Goal: Communication & Community: Answer question/provide support

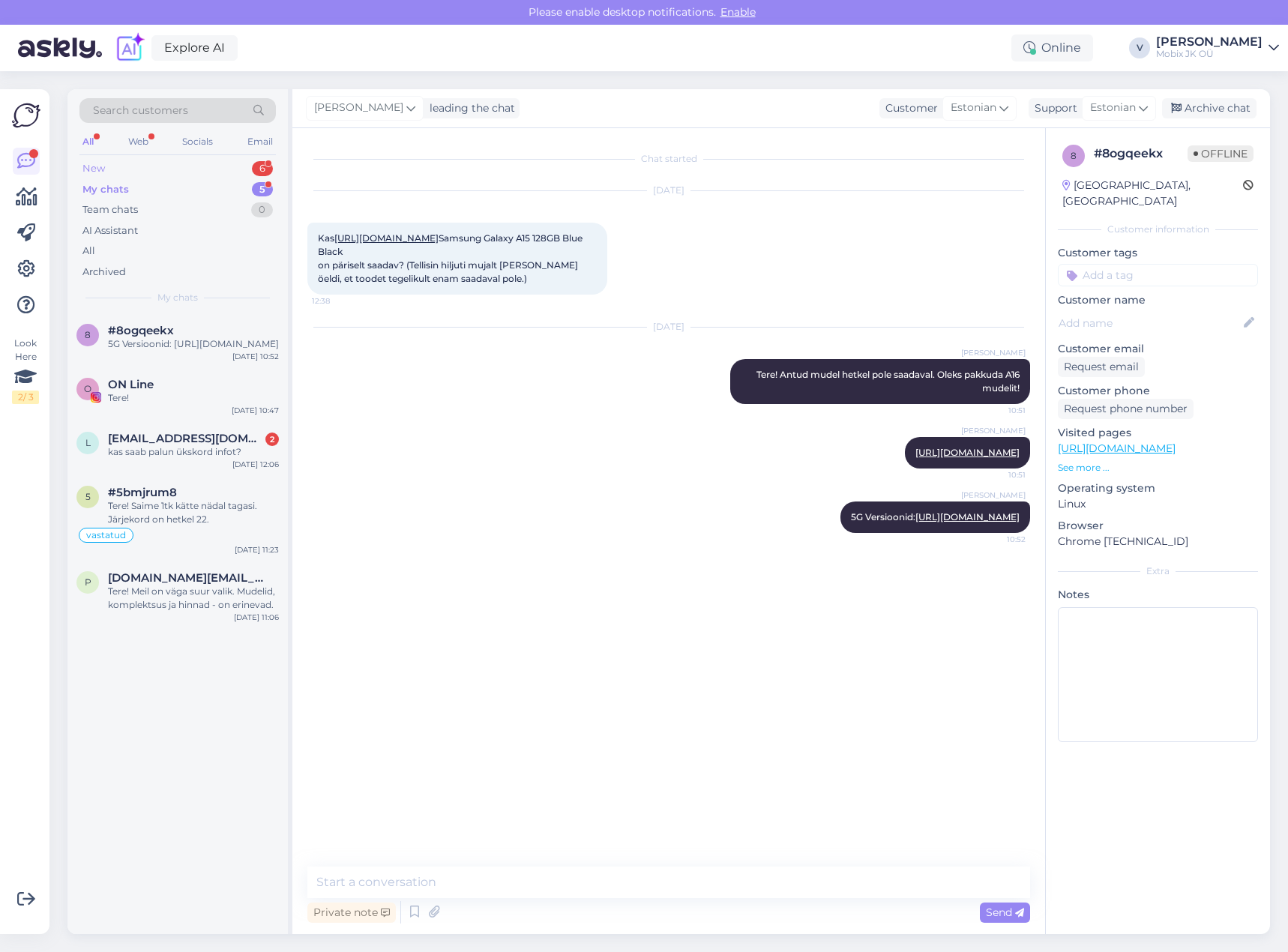
click at [253, 165] on div "6" at bounding box center [262, 168] width 21 height 15
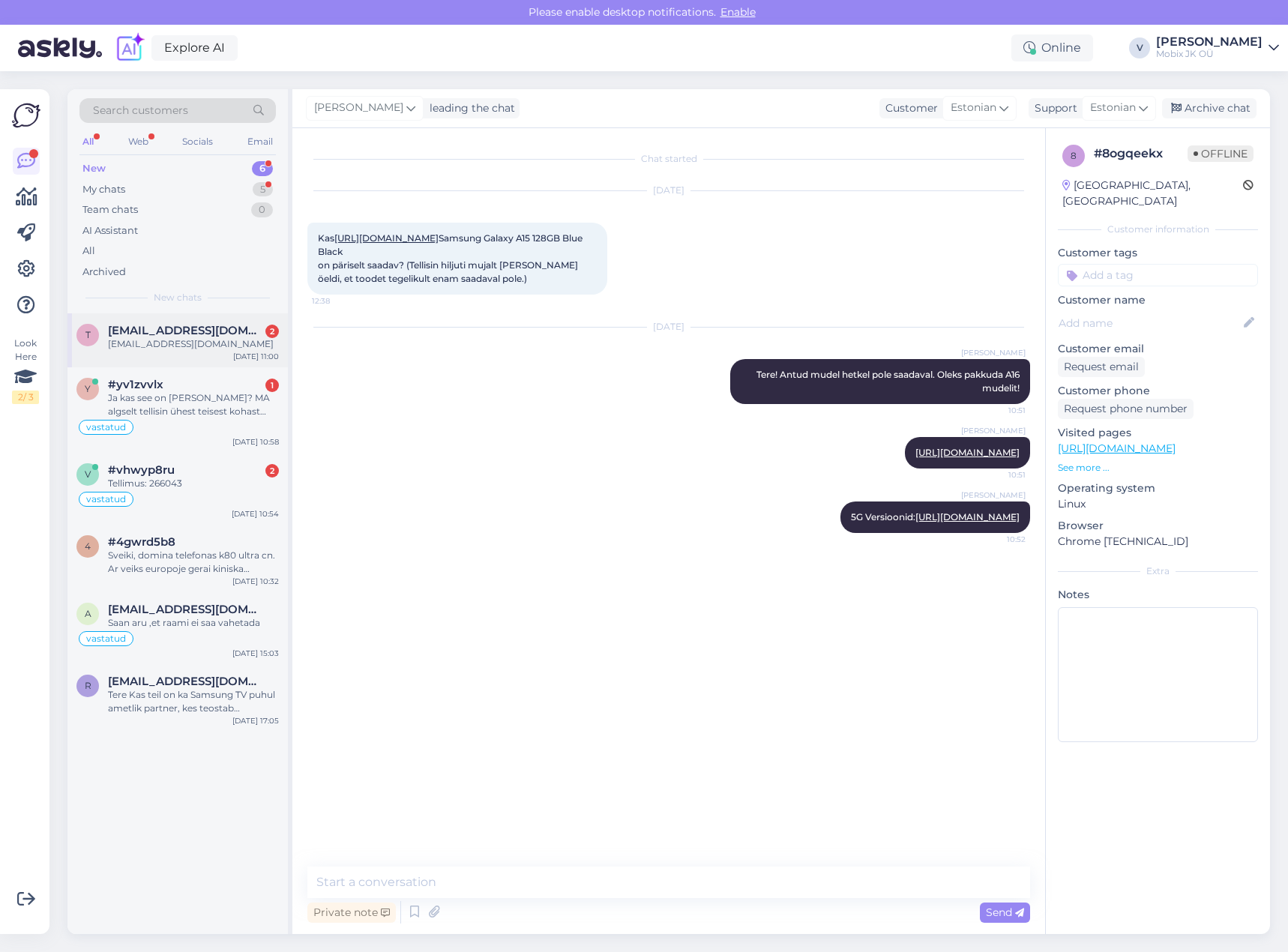
click at [245, 341] on div "[EMAIL_ADDRESS][DOMAIN_NAME]" at bounding box center [193, 344] width 171 height 14
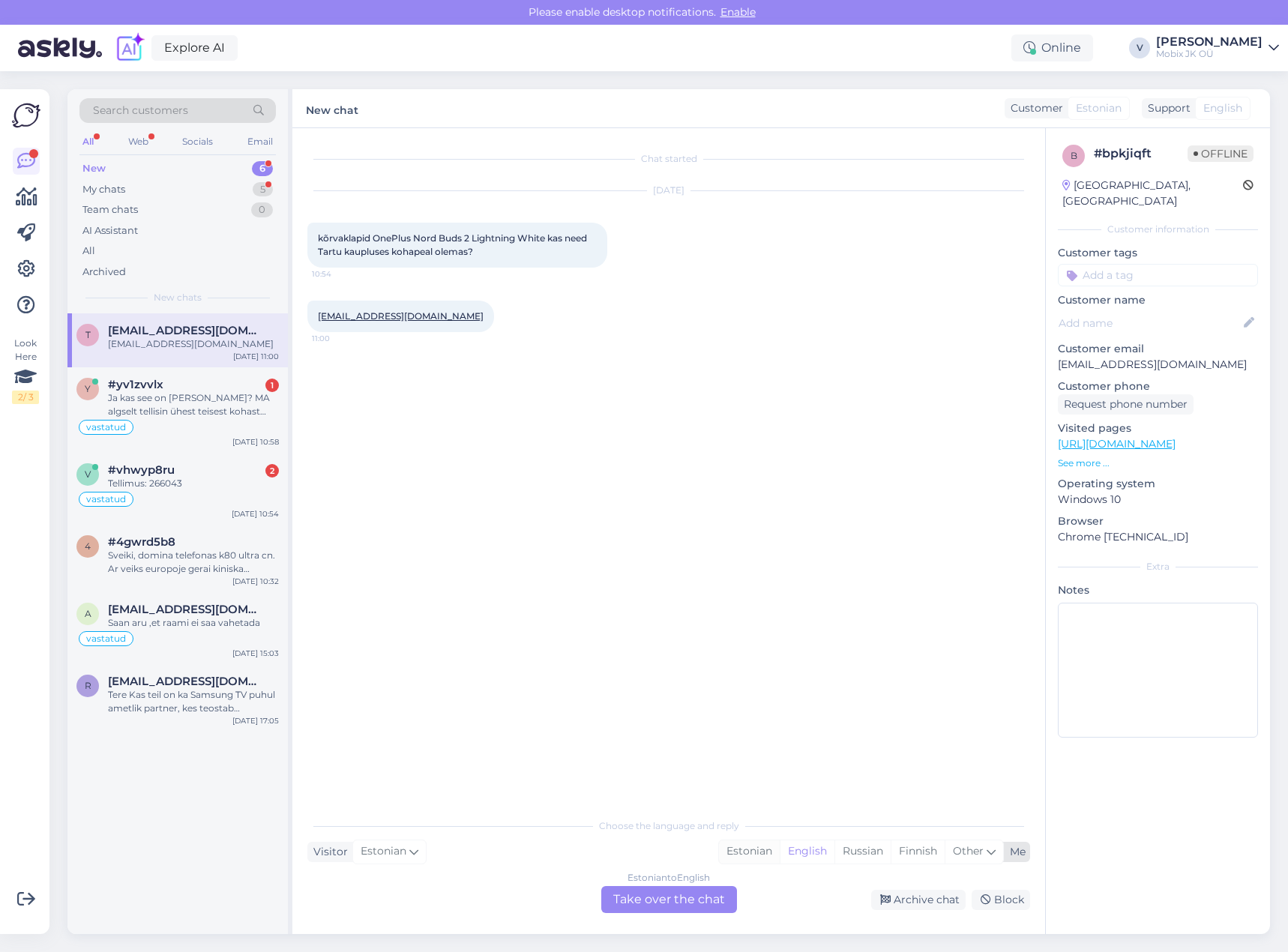
click at [755, 846] on div "Estonian" at bounding box center [749, 851] width 60 height 22
click at [705, 894] on div "Estonian to Estonian Take over the chat" at bounding box center [669, 899] width 136 height 27
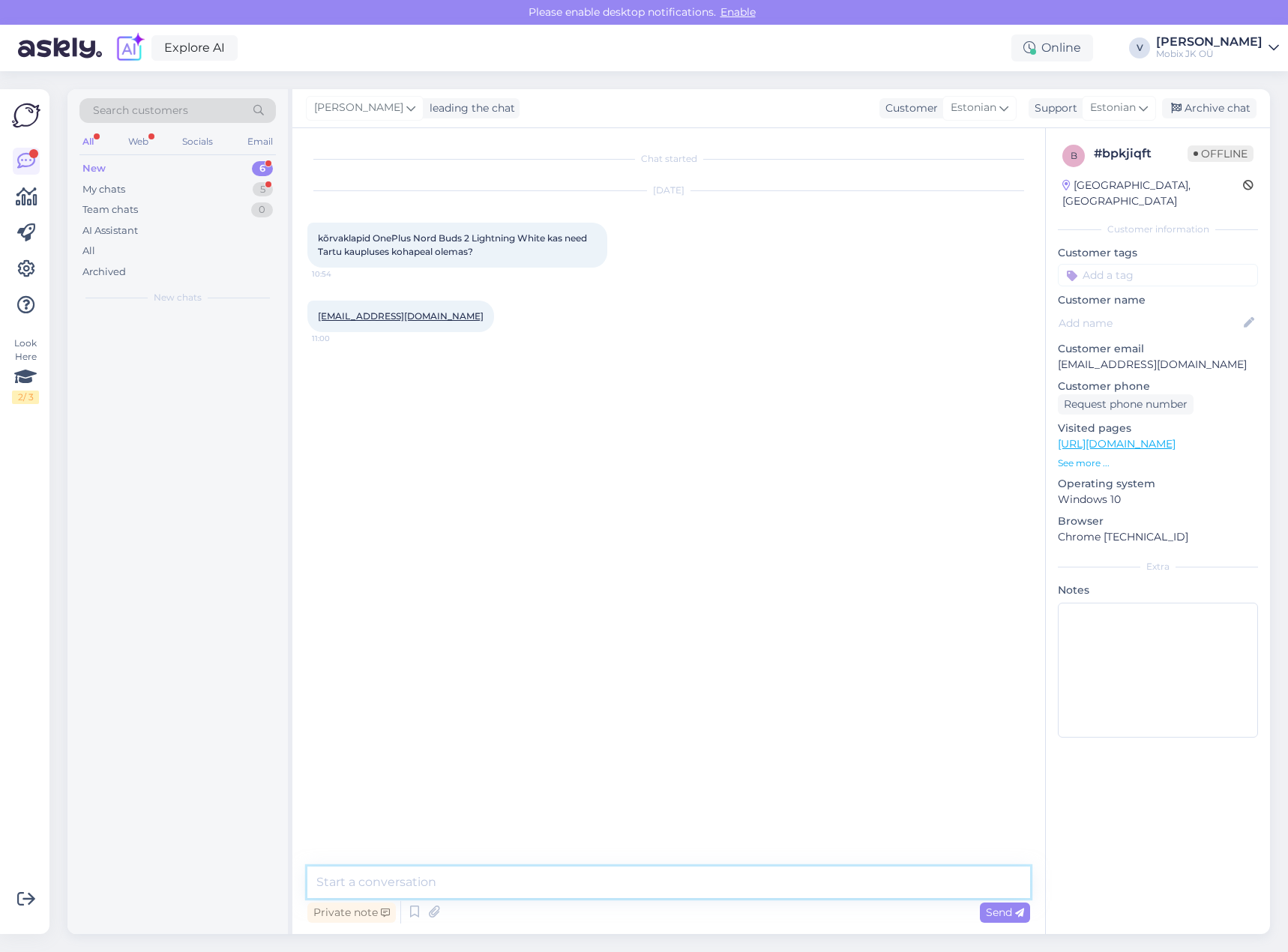
click at [708, 892] on textarea at bounding box center [669, 882] width 723 height 31
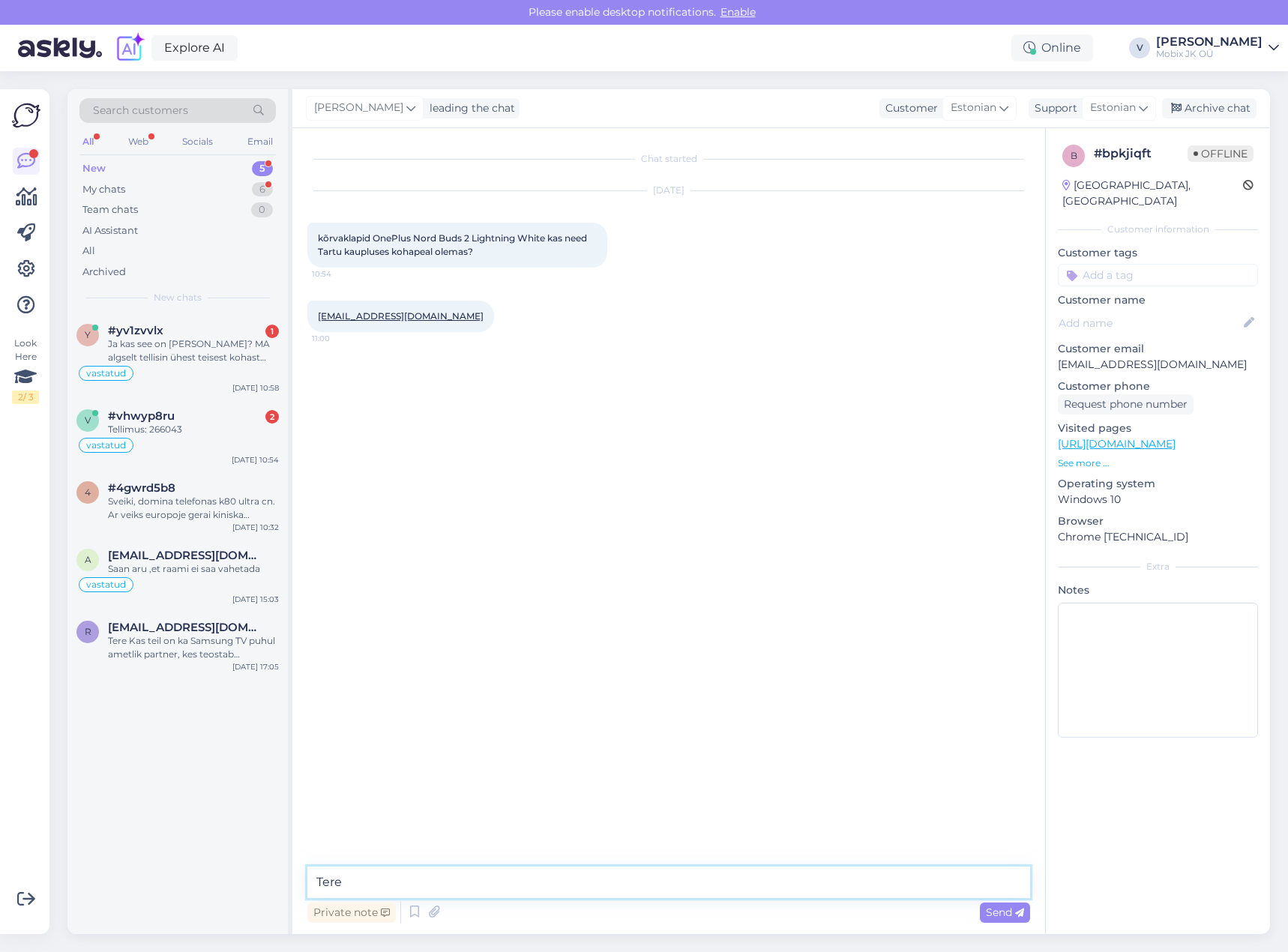
type textarea "Tere!"
drag, startPoint x: 376, startPoint y: 237, endPoint x: 474, endPoint y: 235, distance: 98.0
click at [474, 235] on span "kõrvaklapid OnePlus Nord Buds 2 Lightning White kas need Tartu kaupluses kohape…" at bounding box center [453, 244] width 271 height 25
click at [1175, 437] on link "[URL][DOMAIN_NAME]" at bounding box center [1116, 444] width 118 height 14
click at [799, 882] on textarea at bounding box center [669, 882] width 723 height 31
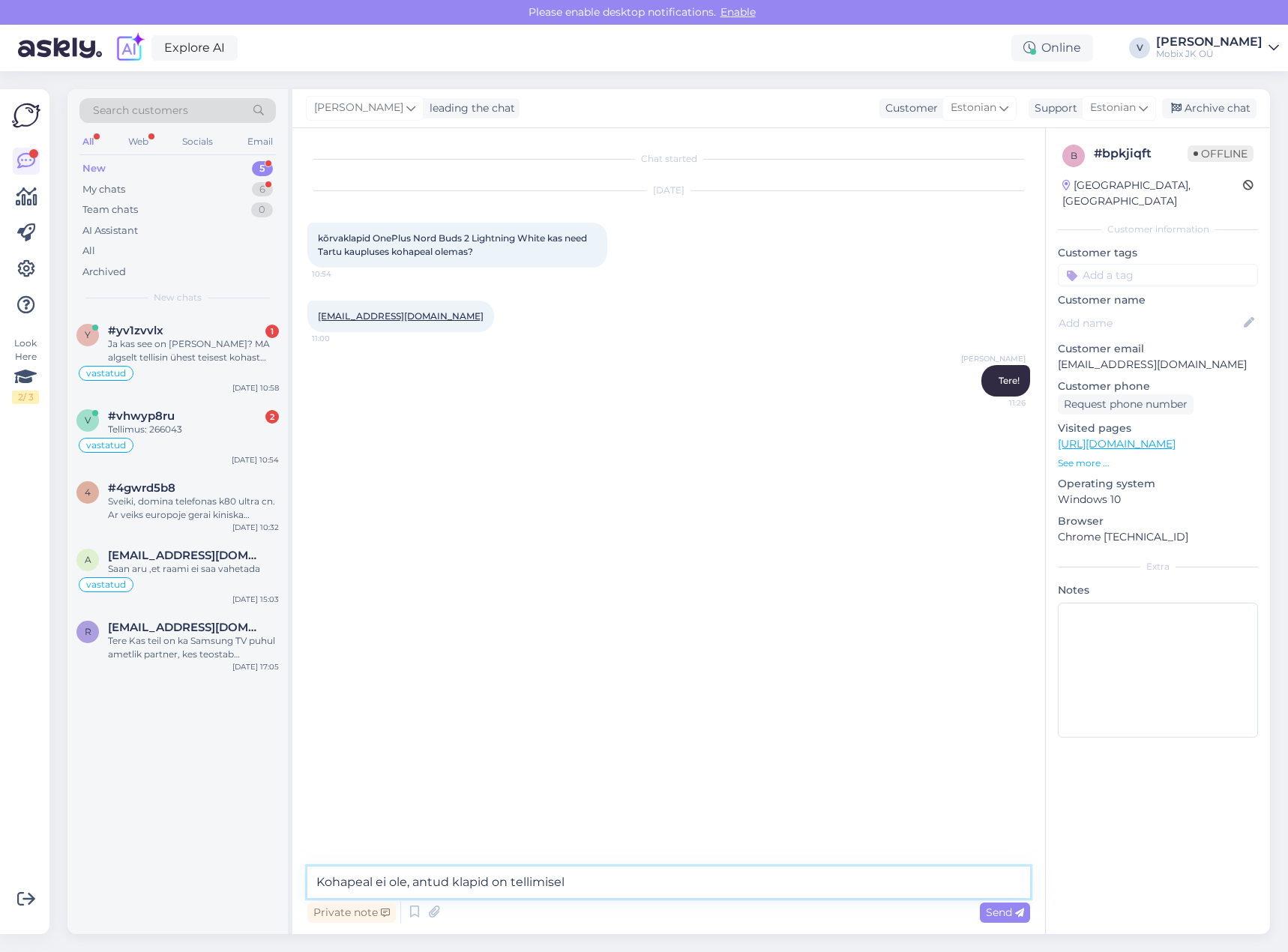
type textarea "Kohapeal ei ole, antud klapid on tellimisel."
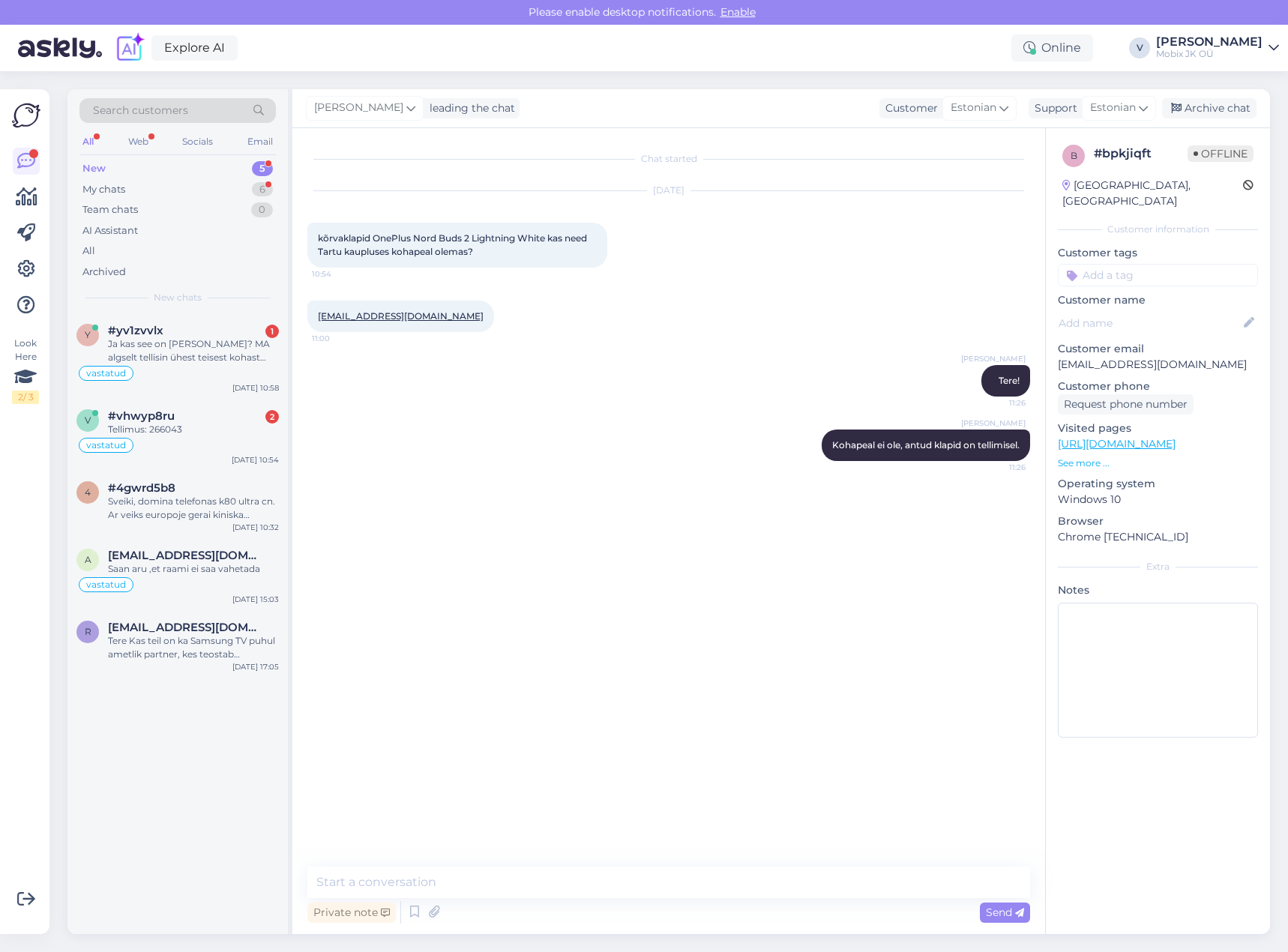
click at [1156, 264] on input at bounding box center [1157, 275] width 200 height 22
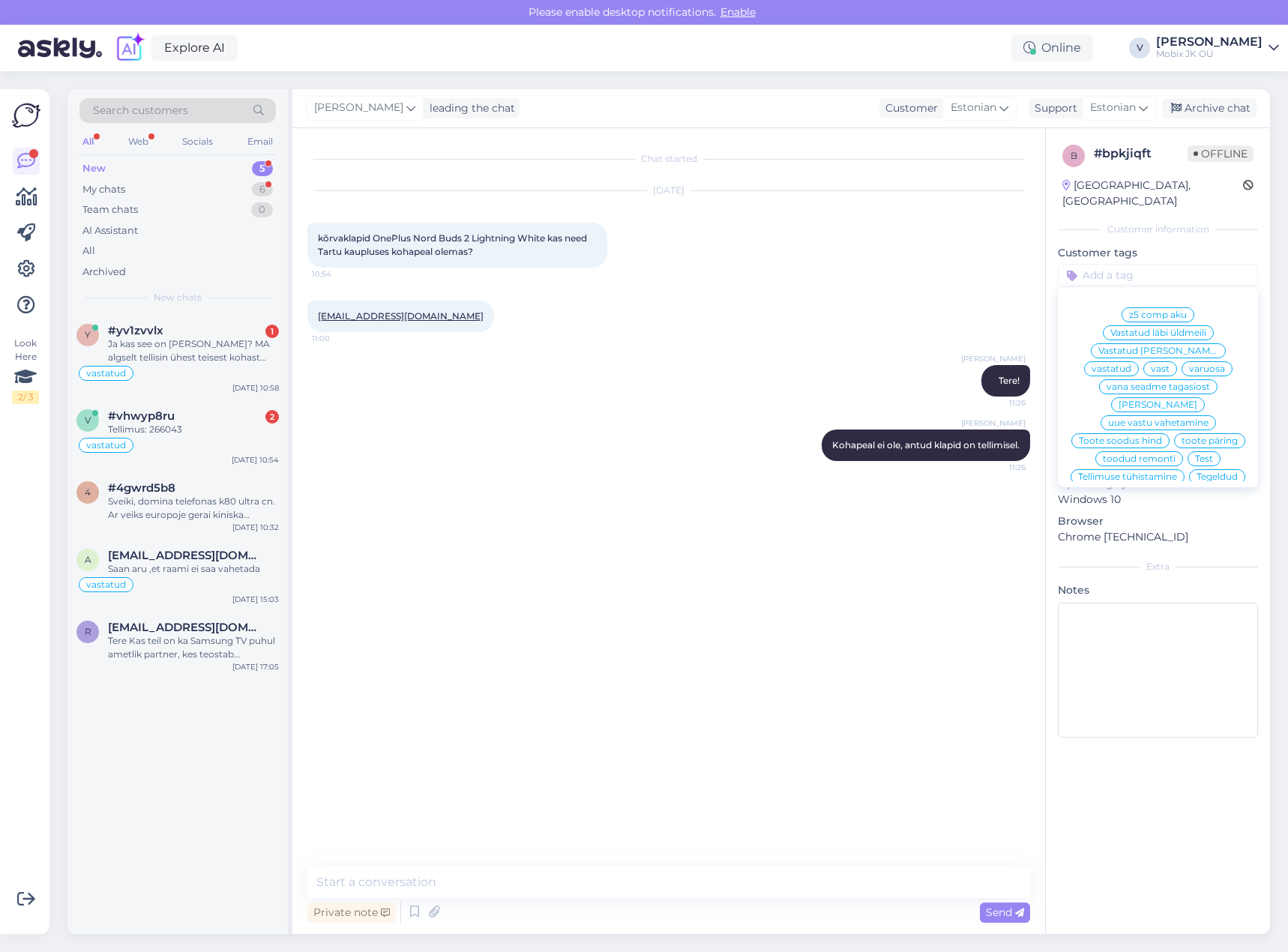
click at [1131, 365] on span "vastatud" at bounding box center [1111, 369] width 40 height 9
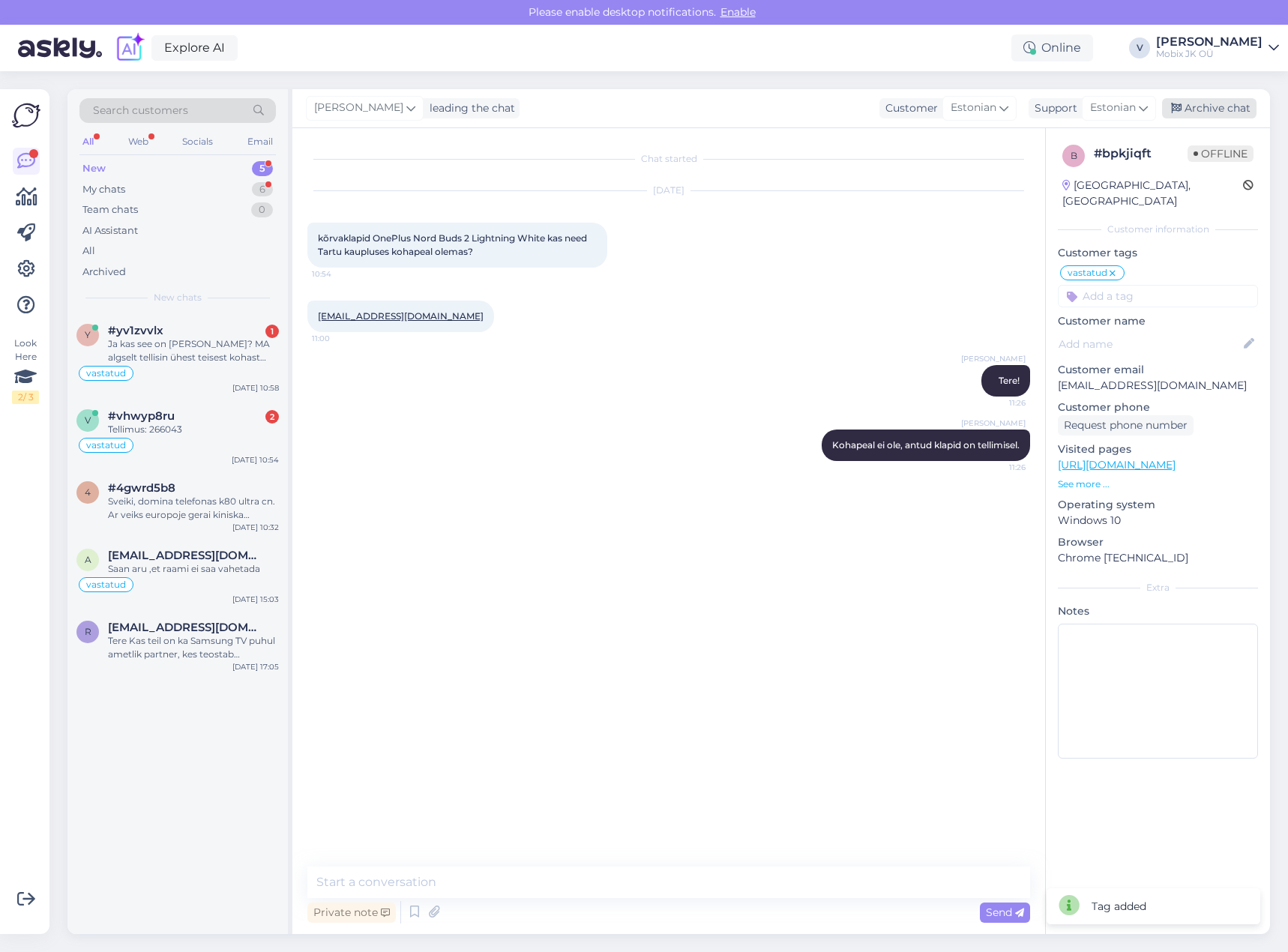
click at [1178, 116] on div "Archive chat" at bounding box center [1208, 108] width 94 height 20
click at [211, 332] on div "#yv1zvvlx 1" at bounding box center [193, 331] width 171 height 14
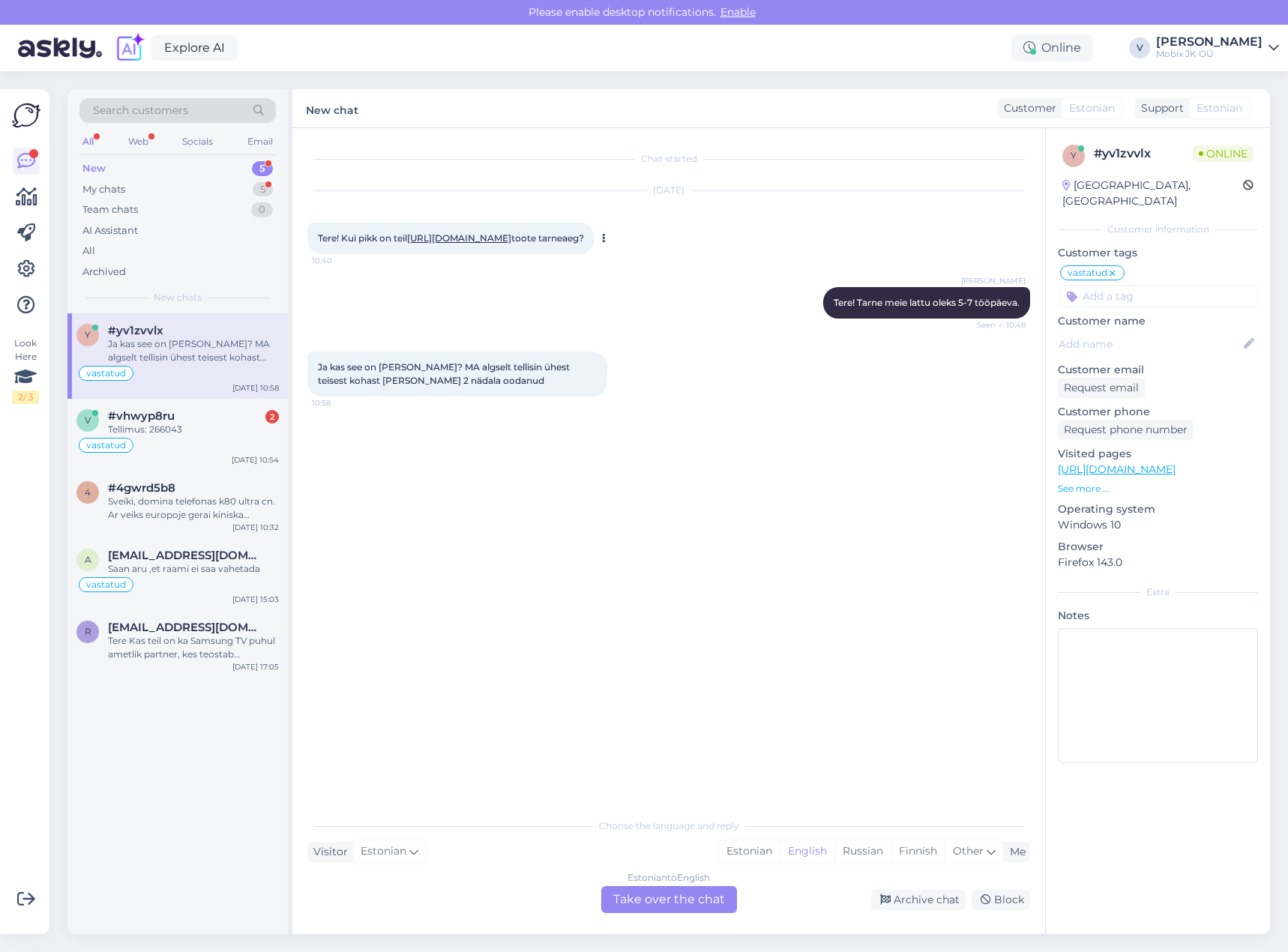
click at [446, 237] on link "[URL][DOMAIN_NAME]" at bounding box center [459, 237] width 104 height 11
click at [769, 851] on div "Estonian" at bounding box center [749, 851] width 60 height 22
click at [712, 889] on div "Estonian to Estonian Take over the chat" at bounding box center [669, 899] width 136 height 27
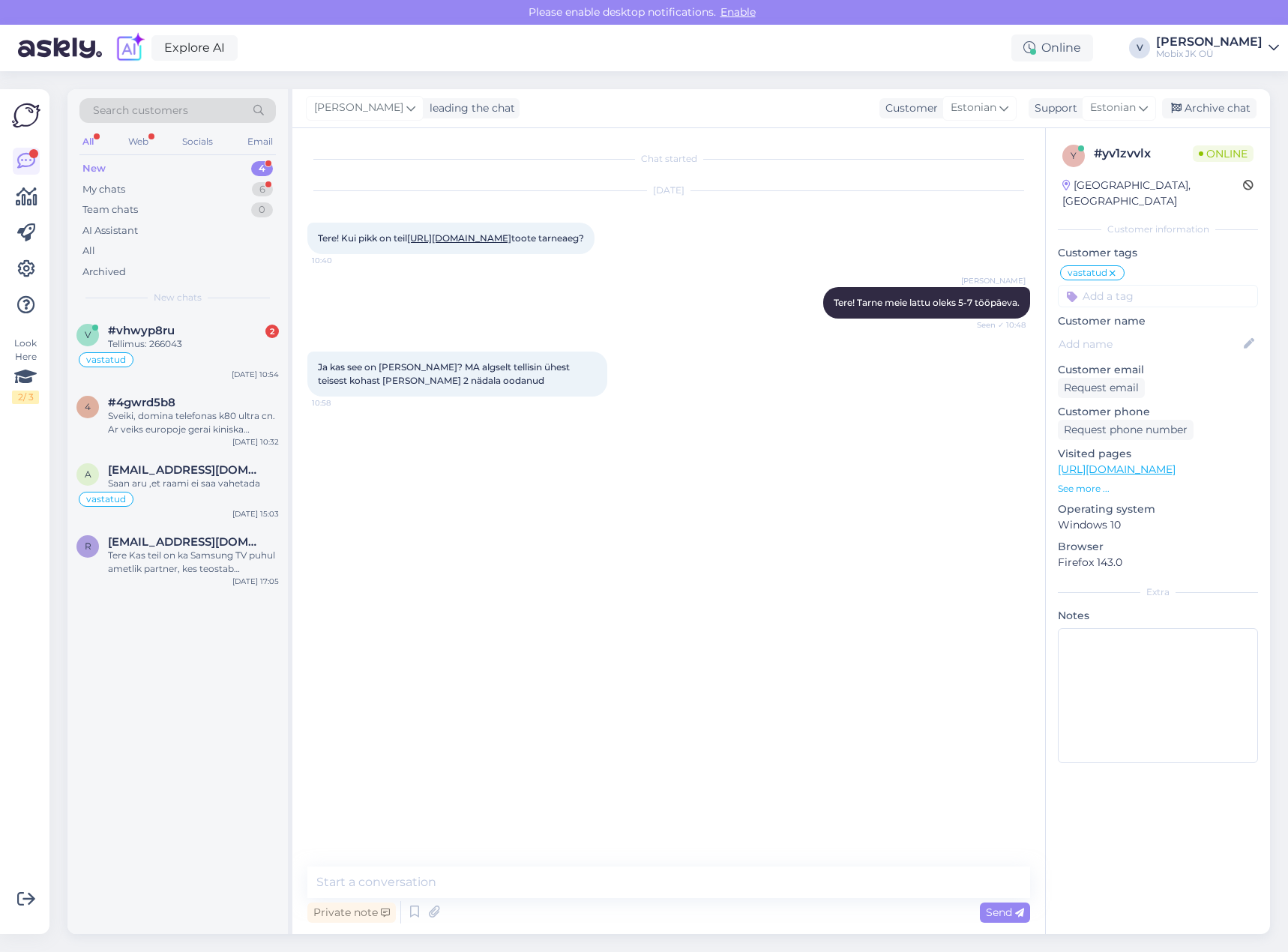
click at [704, 869] on textarea at bounding box center [669, 882] width 723 height 31
type textarea "Ma kohe täpsustan üle hankijalt [PERSON_NAME] teada Teile"
click at [254, 350] on div "Tellimus: 266043" at bounding box center [193, 344] width 171 height 14
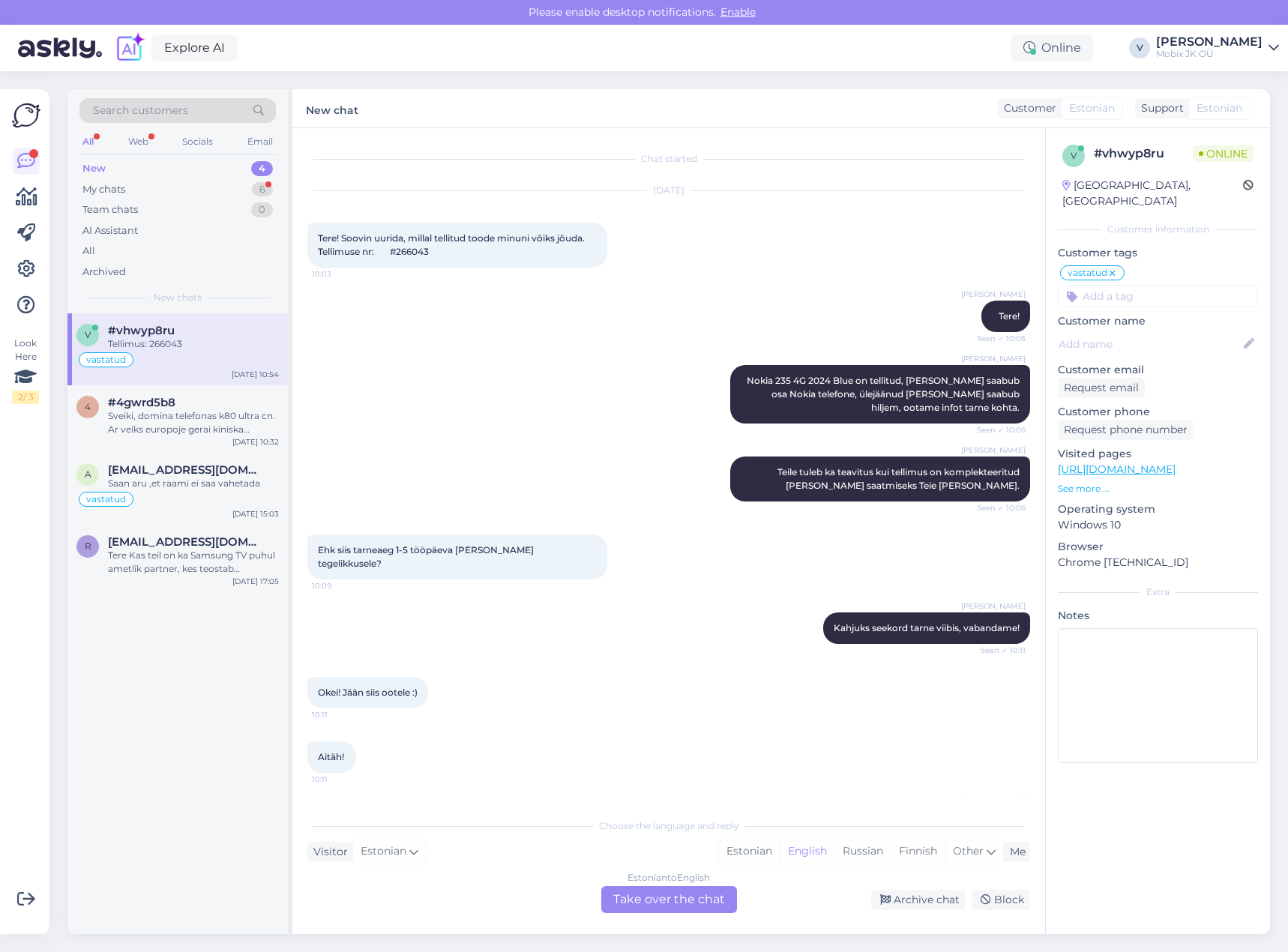
scroll to position [982, 0]
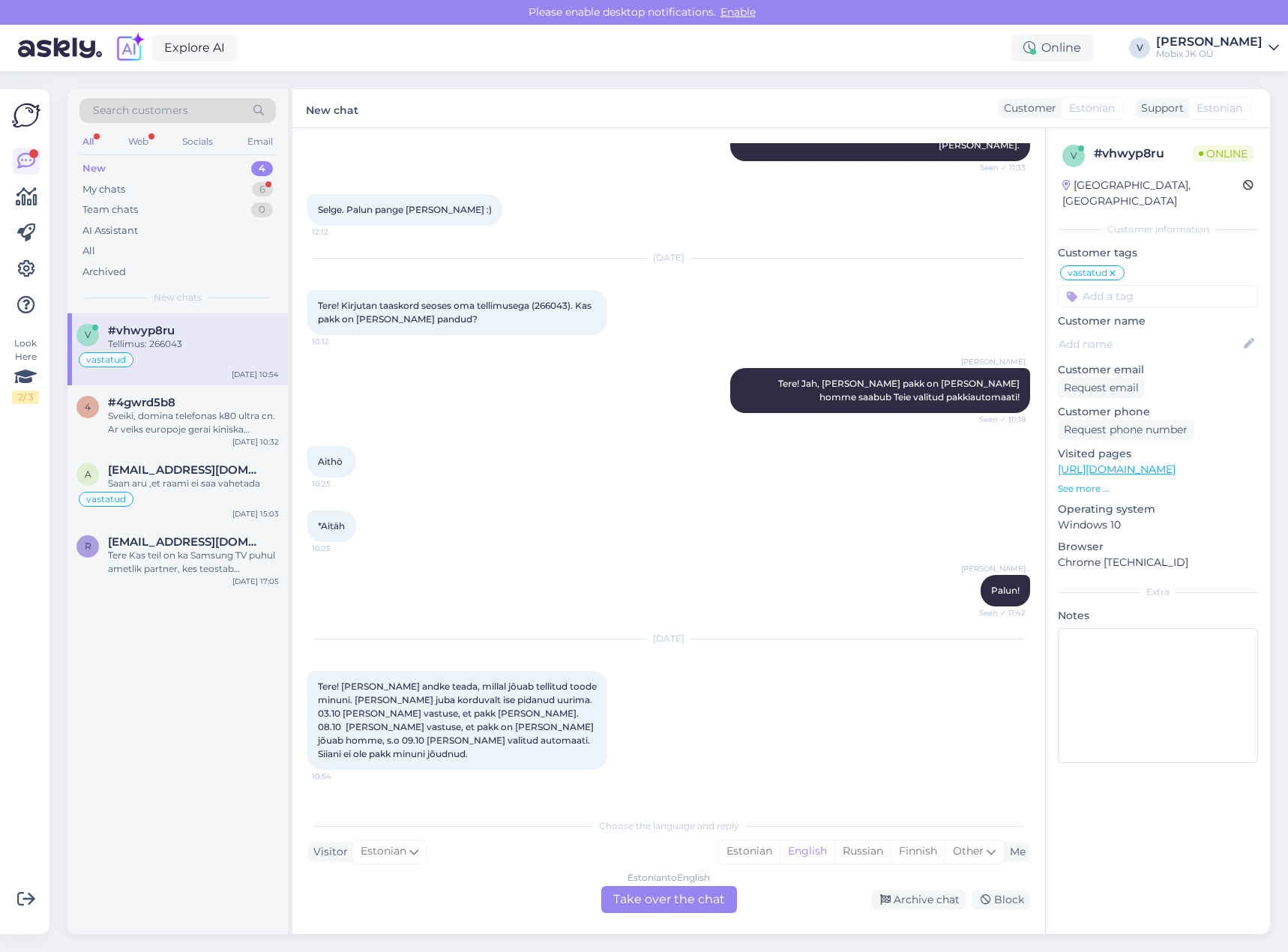
drag, startPoint x: 361, startPoint y: 764, endPoint x: 395, endPoint y: 764, distance: 34.0
click at [395, 803] on div "Tellimus: 266043 10:54" at bounding box center [355, 818] width 95 height 31
copy span "266043"
click at [583, 787] on div "Tellimus: 266043 10:54" at bounding box center [669, 819] width 723 height 64
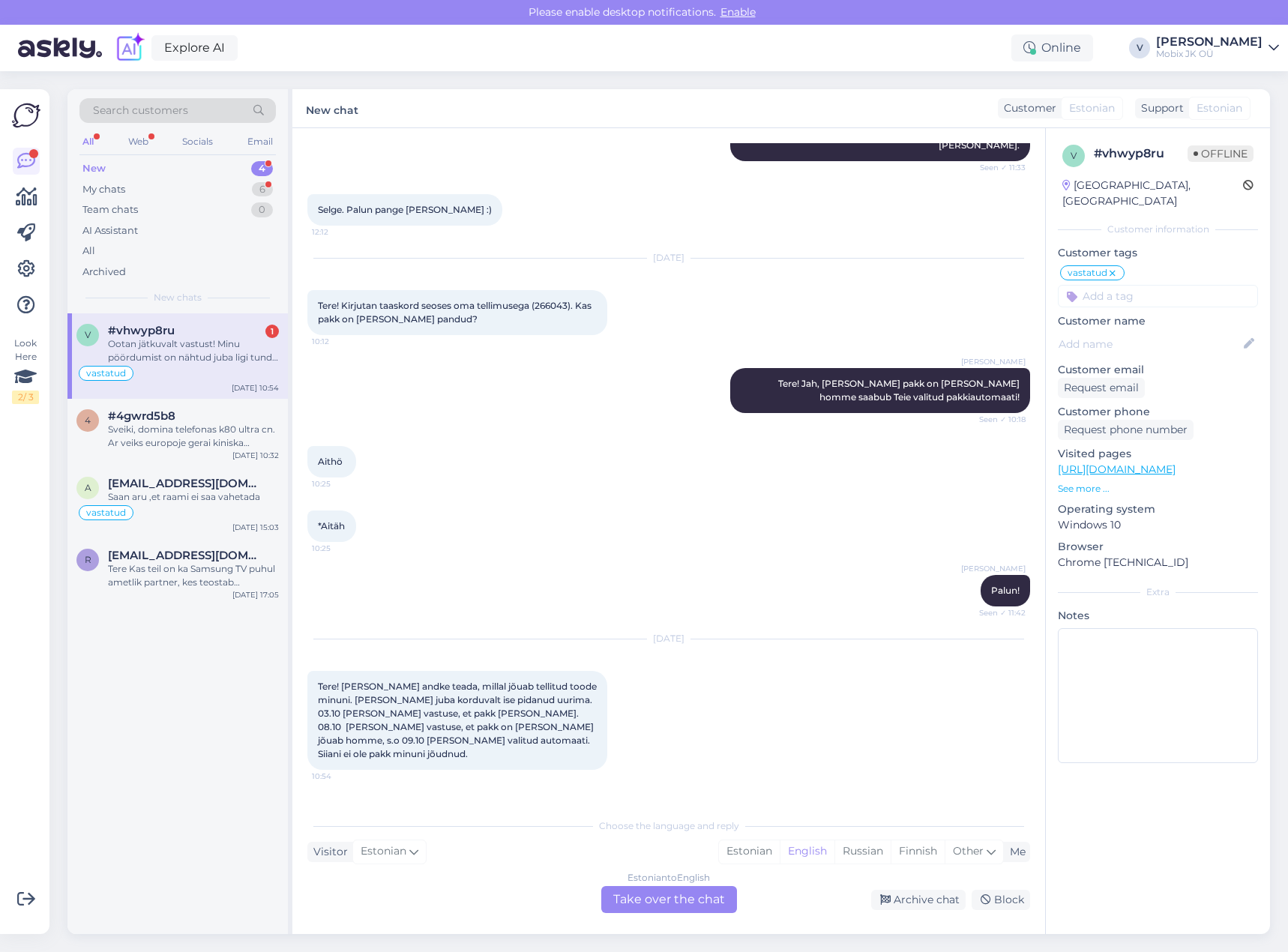
scroll to position [1060, 0]
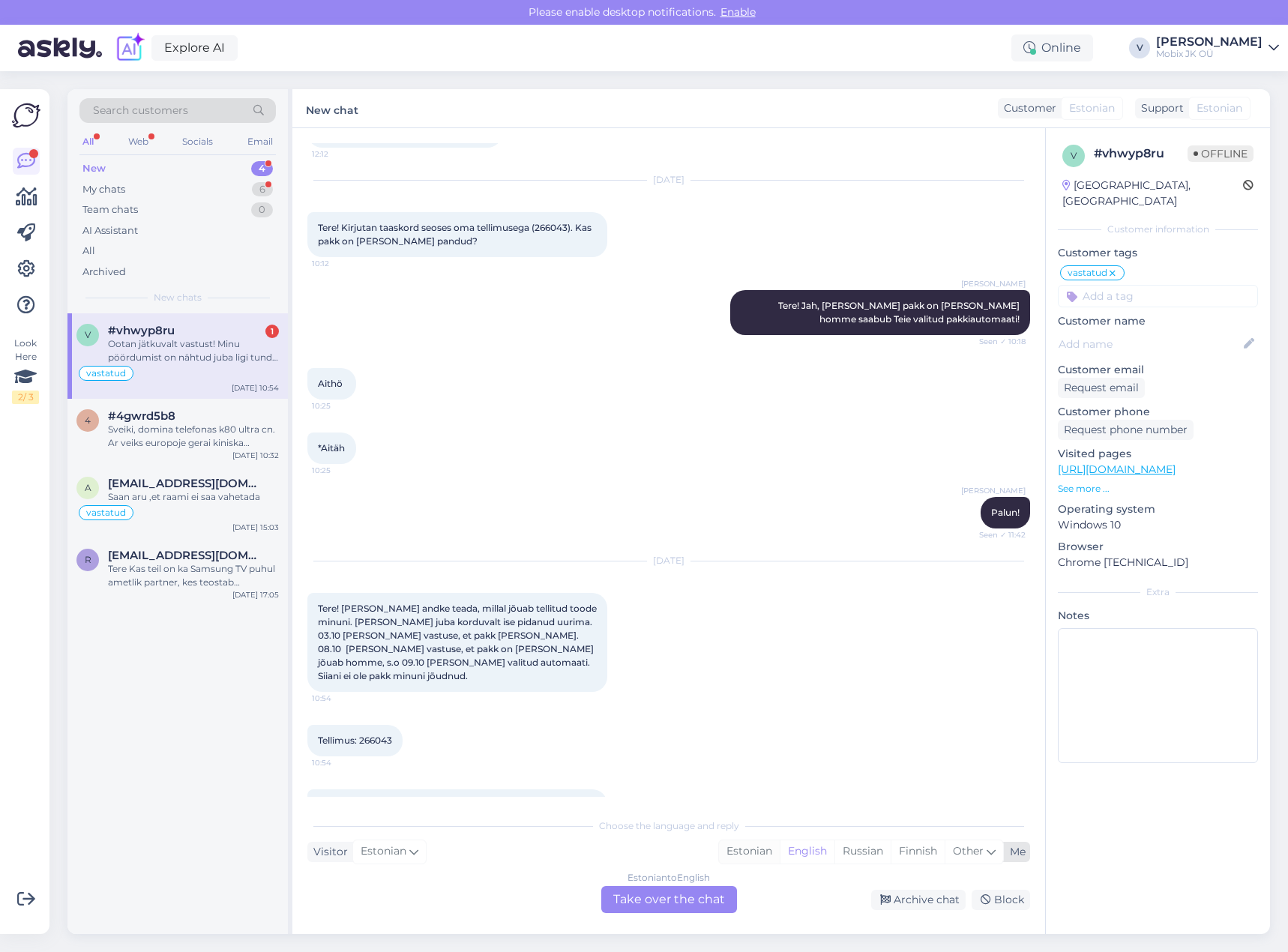
click at [755, 847] on div "Estonian" at bounding box center [749, 851] width 60 height 22
click at [716, 895] on div "Estonian to Estonian Take over the chat" at bounding box center [669, 899] width 136 height 27
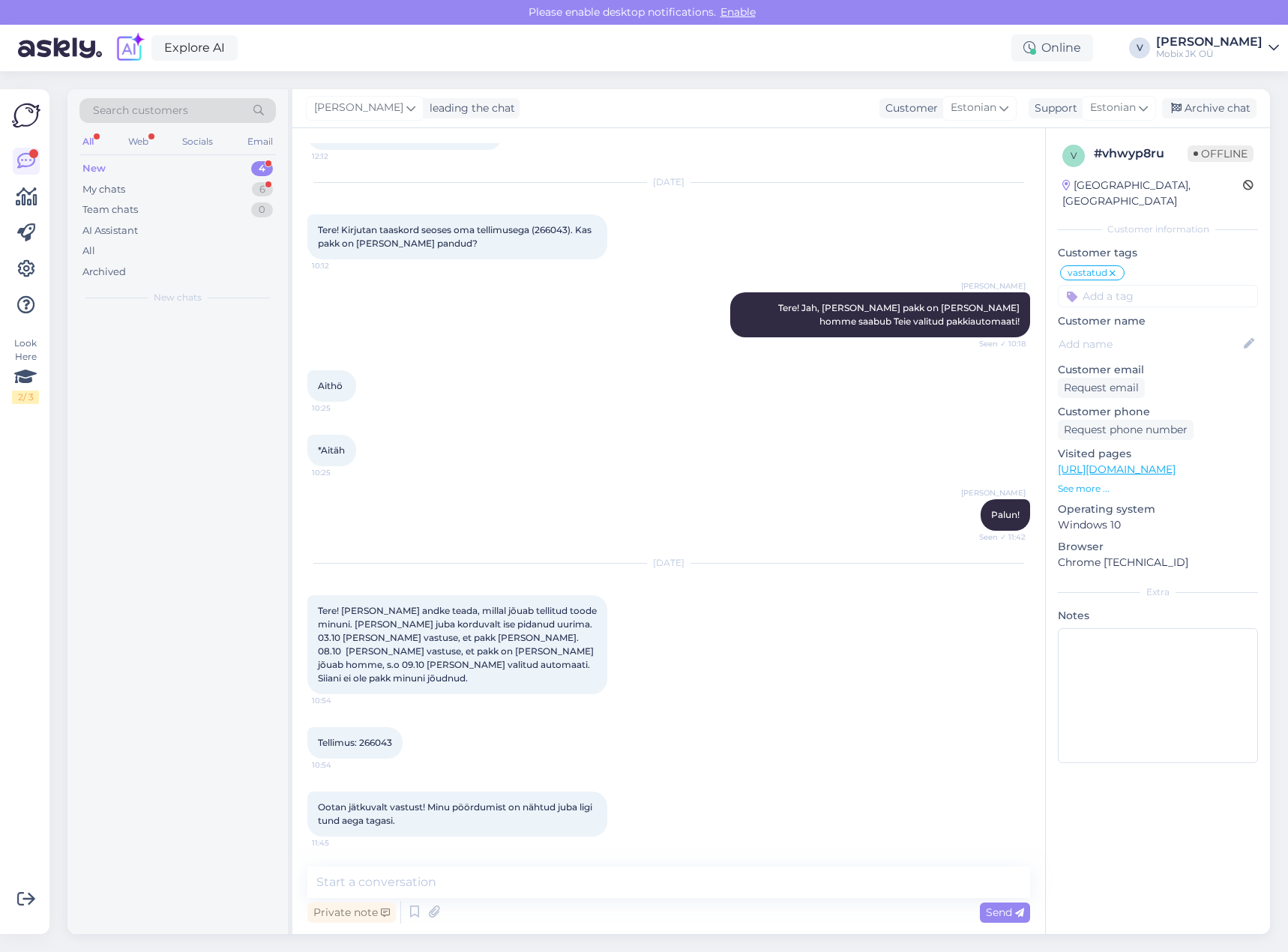
scroll to position [1004, 0]
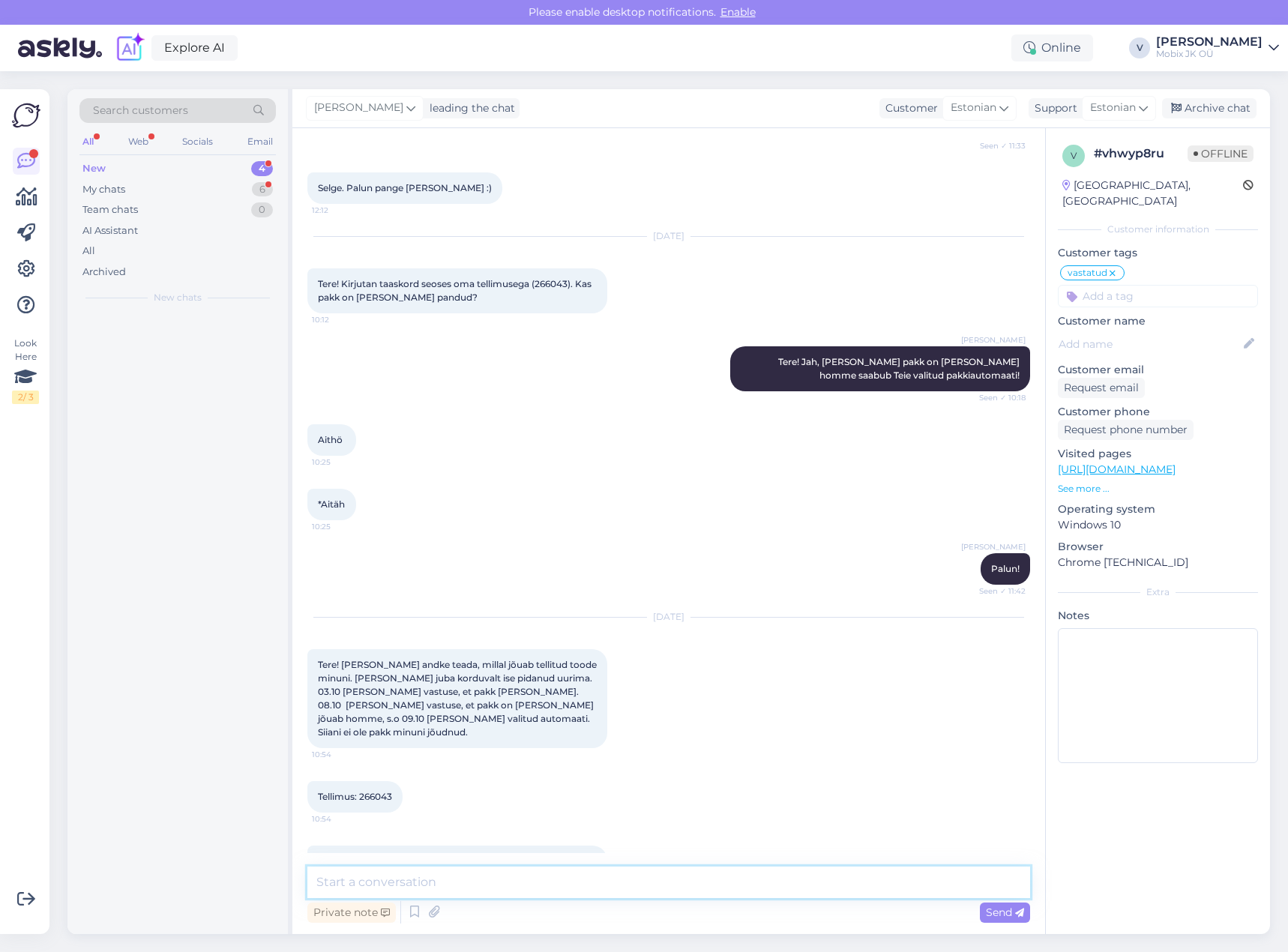
click at [719, 885] on textarea at bounding box center [669, 882] width 723 height 31
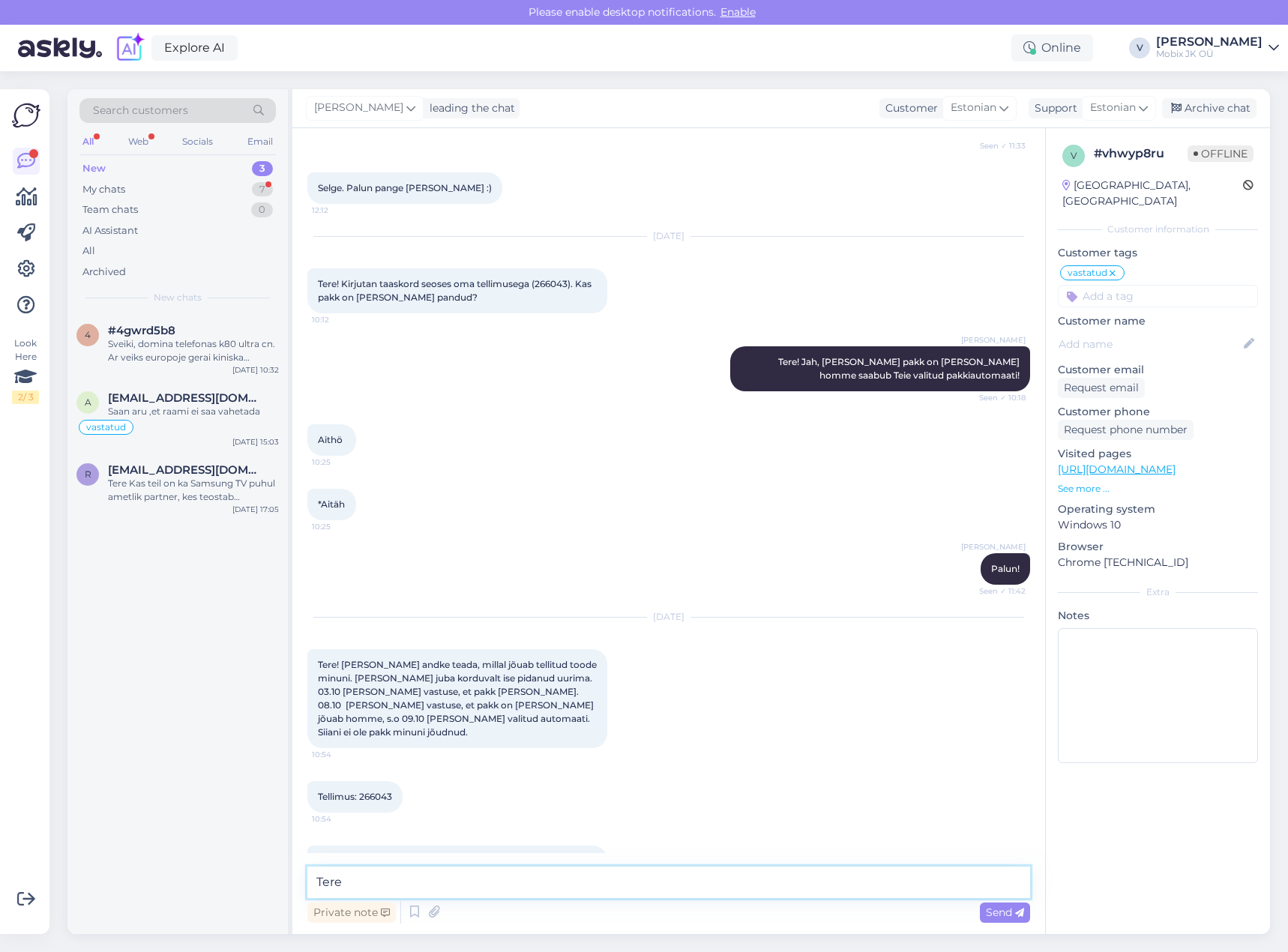
type textarea "Tere!"
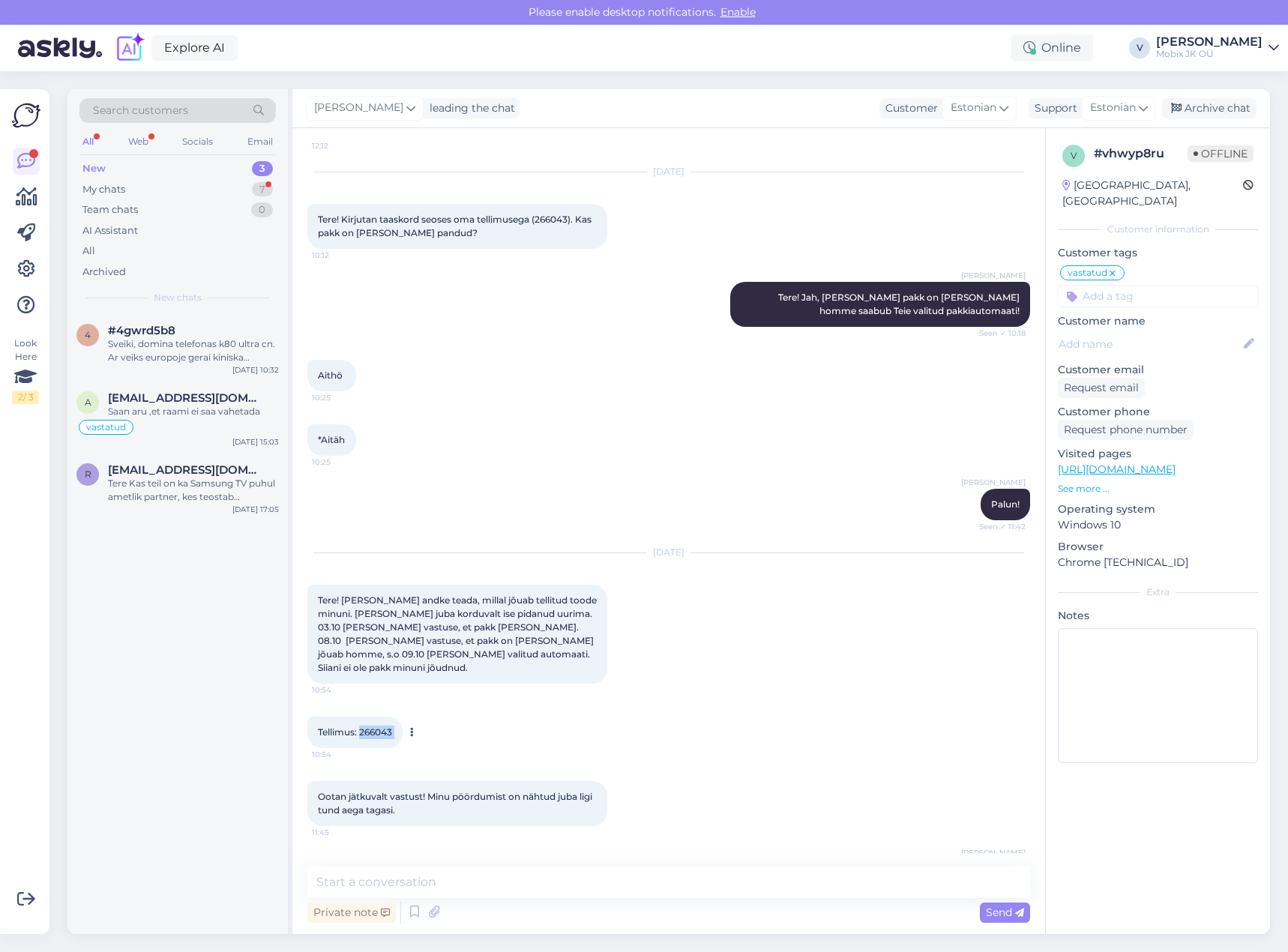
drag, startPoint x: 360, startPoint y: 678, endPoint x: 407, endPoint y: 679, distance: 47.0
click at [403, 717] on div "Tellimus: 266043 10:54" at bounding box center [355, 732] width 95 height 31
copy div "266043 10:54"
click at [790, 887] on textarea at bounding box center [669, 882] width 723 height 31
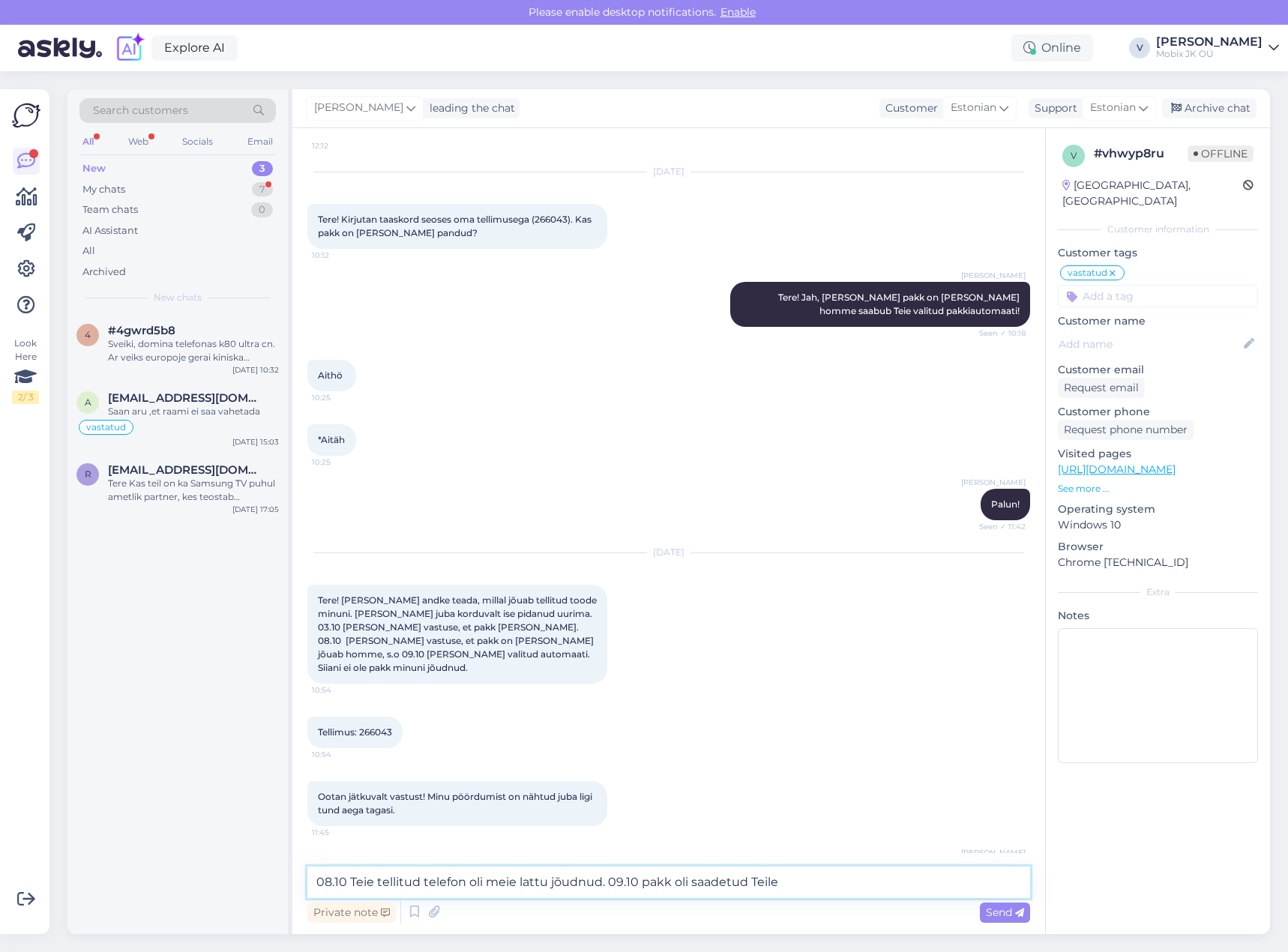
type textarea "08.10 Teie tellitud telefon oli meie lattu jõudnud. 09.10 pakk oli saadetud Tei…"
